Goal: Navigation & Orientation: Understand site structure

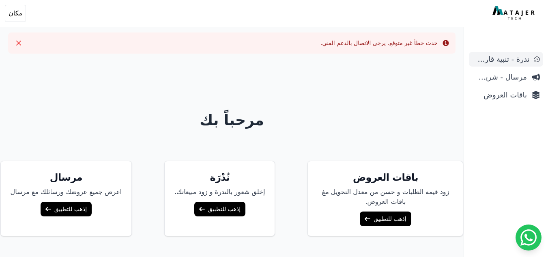
click at [504, 62] on span "ندرة - تنبية قارب علي النفاذ" at bounding box center [500, 59] width 57 height 11
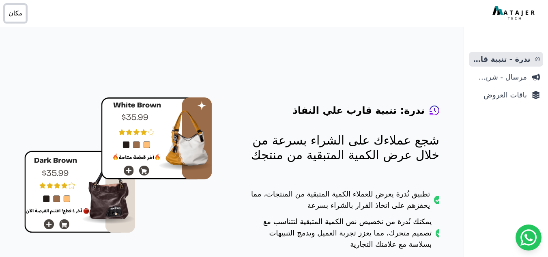
click at [17, 12] on span "مكان" at bounding box center [16, 14] width 14 height 10
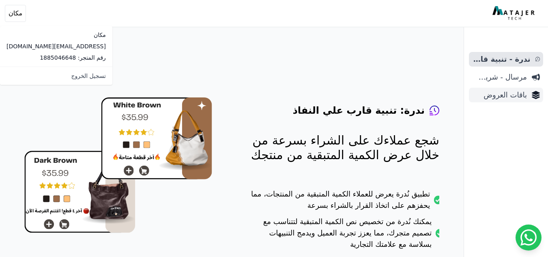
click at [515, 89] on link "باقات العروض" at bounding box center [506, 95] width 74 height 15
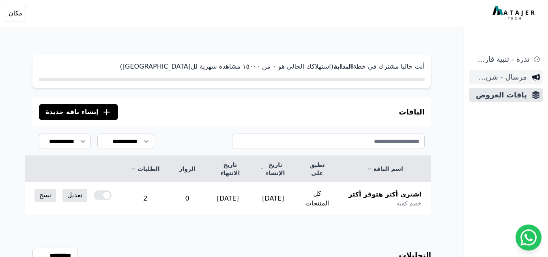
click at [517, 78] on span "مرسال - شريط دعاية" at bounding box center [499, 76] width 55 height 11
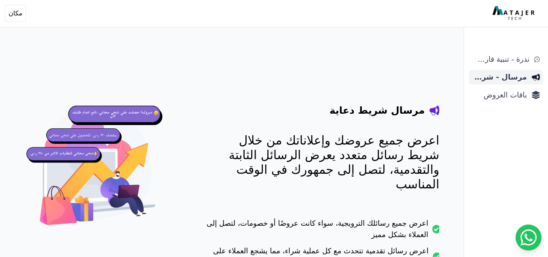
scroll to position [0, 0]
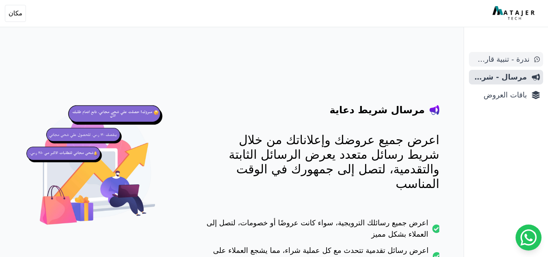
click at [531, 58] on link "ندرة - تنبية قارب علي النفاذ" at bounding box center [506, 59] width 74 height 15
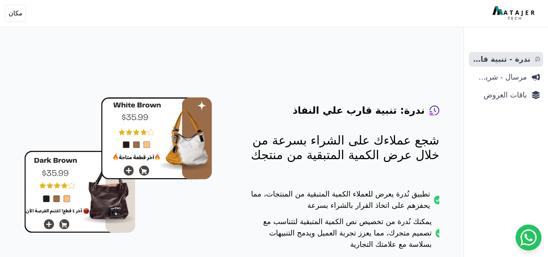
click at [517, 16] on img at bounding box center [514, 13] width 44 height 15
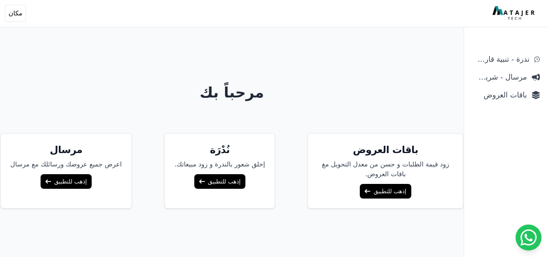
scroll to position [32, 0]
